Goal: Find specific page/section: Find specific page/section

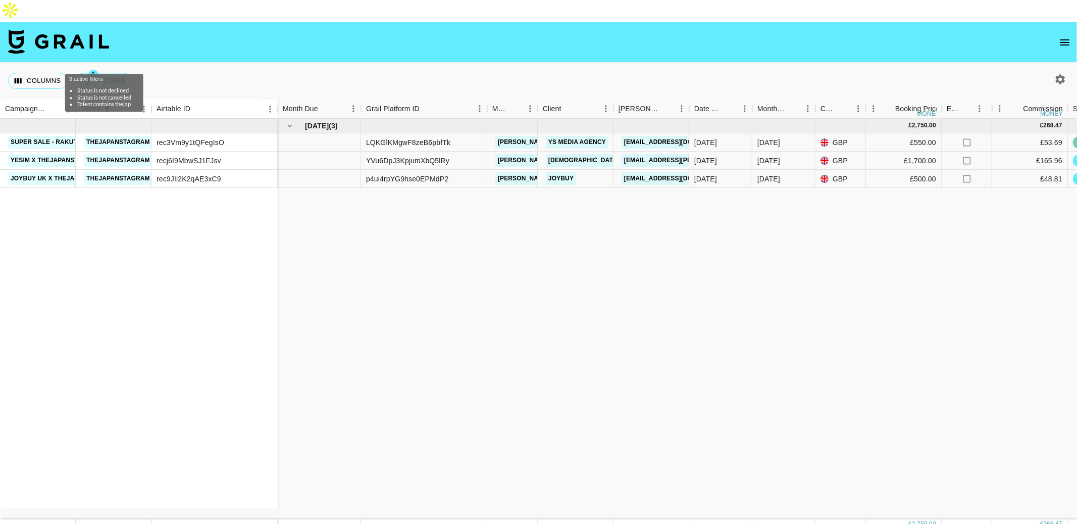
click at [89, 70] on span "3" at bounding box center [93, 75] width 10 height 10
select select "status"
select select "not"
select select "declined"
select select "status"
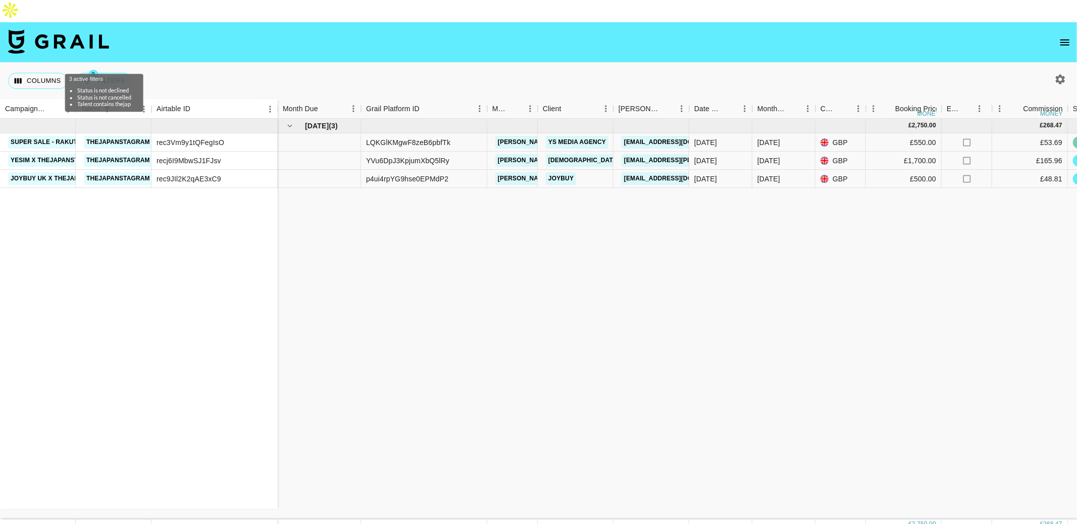
select select "not"
select select "cancelled"
select select "talentName"
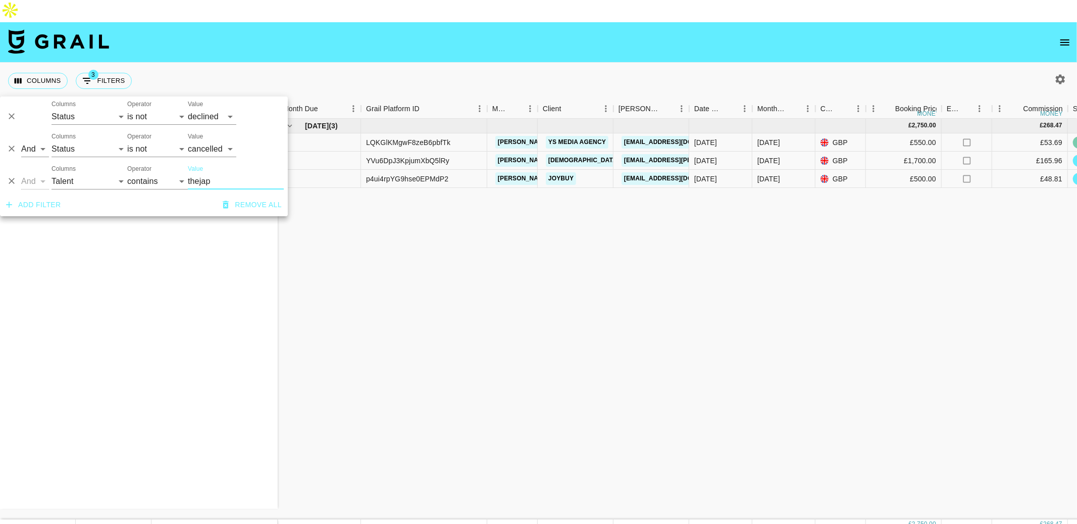
click at [11, 184] on icon "Delete" at bounding box center [12, 181] width 10 height 10
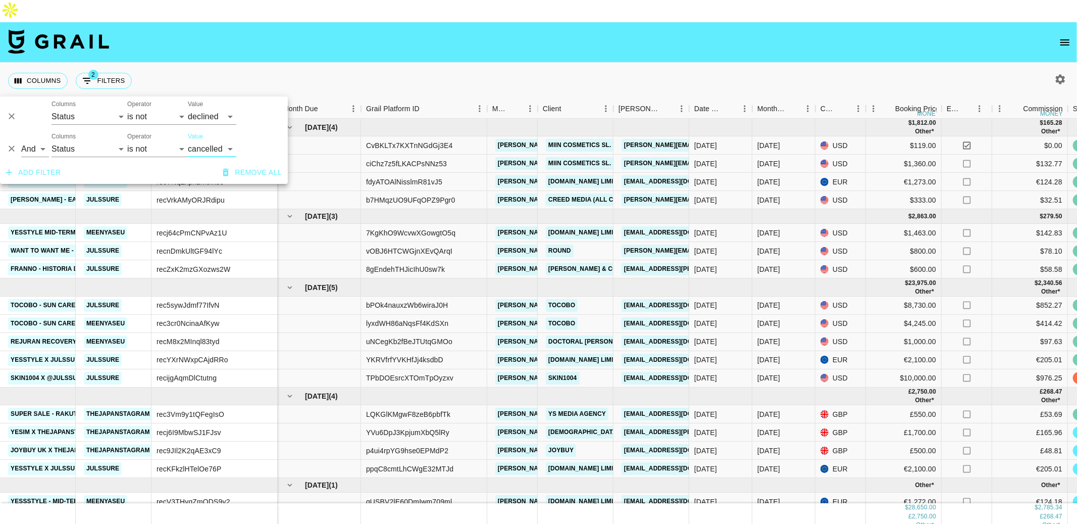
click at [555, 63] on div "Columns 2 Filters + Booking" at bounding box center [538, 81] width 1077 height 36
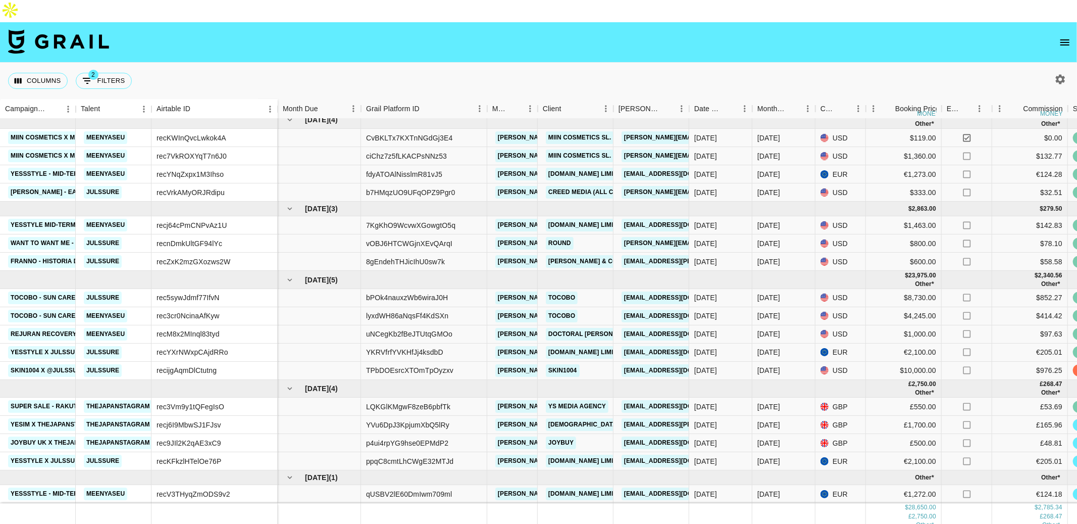
scroll to position [16, 0]
click at [560, 436] on link "JOYBUY" at bounding box center [561, 442] width 30 height 13
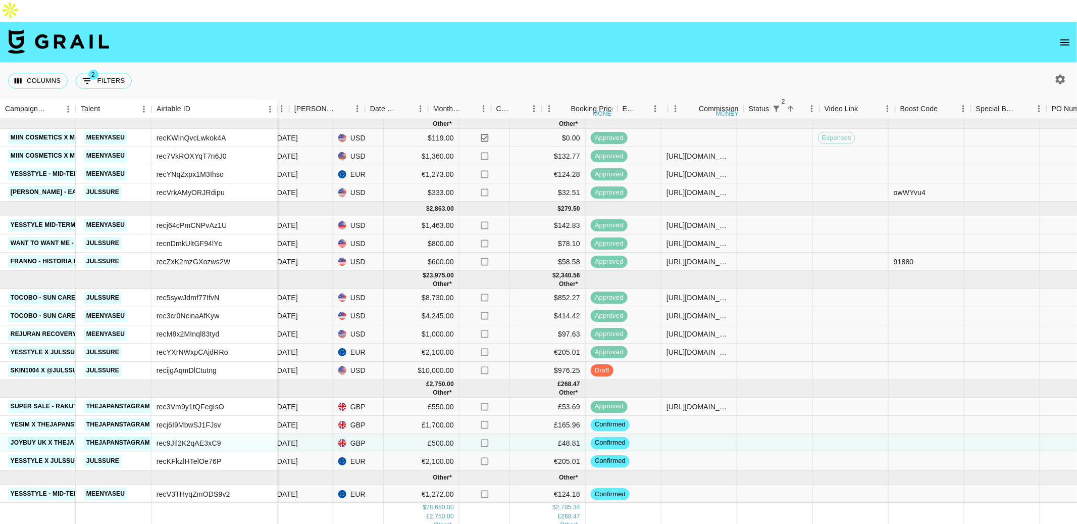
scroll to position [16, 200]
